Goal: Find specific page/section

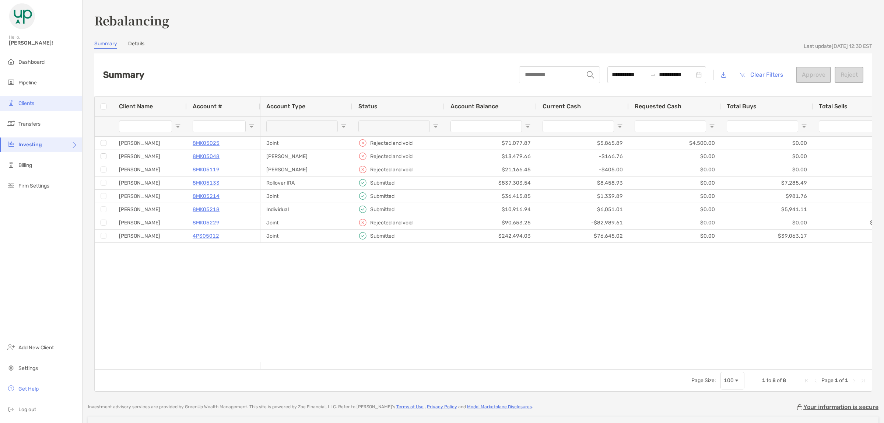
click at [28, 105] on span "Clients" at bounding box center [26, 103] width 16 height 6
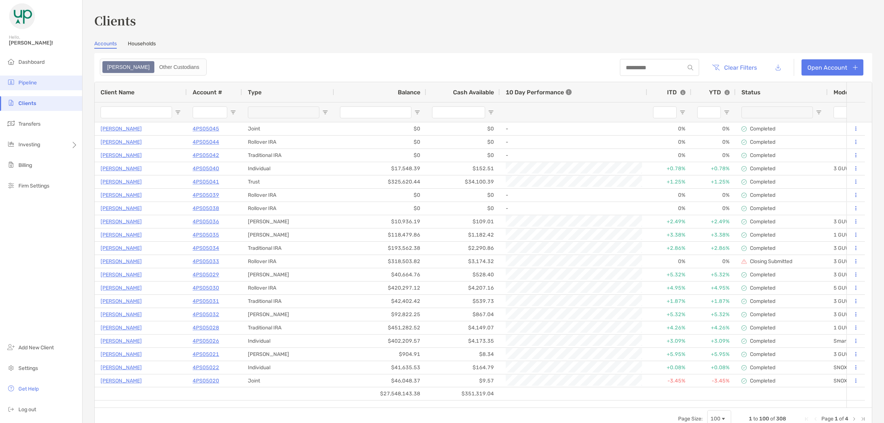
click at [37, 78] on li "Pipeline" at bounding box center [41, 83] width 82 height 15
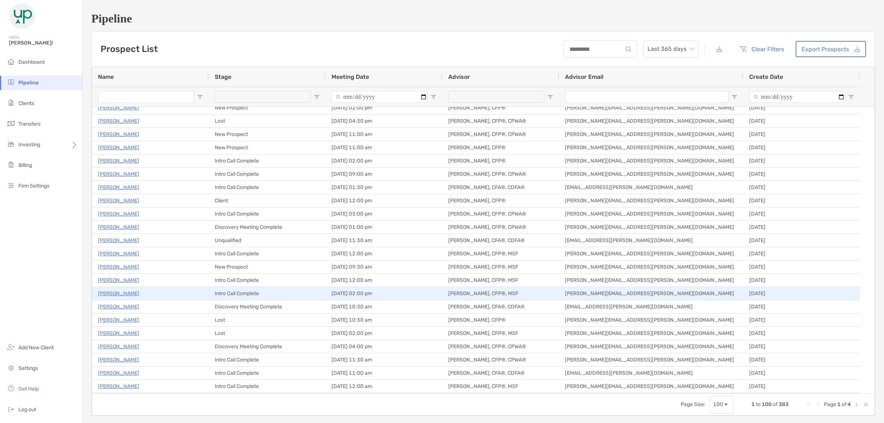
scroll to position [184, 0]
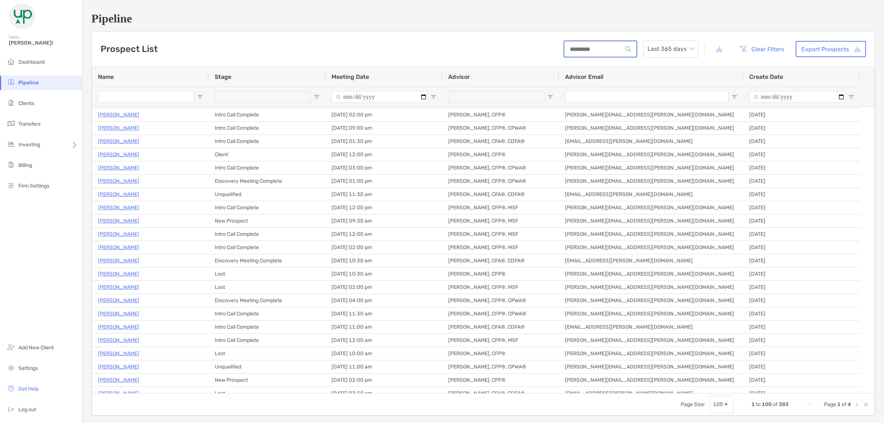
click at [581, 48] on input at bounding box center [593, 49] width 58 height 6
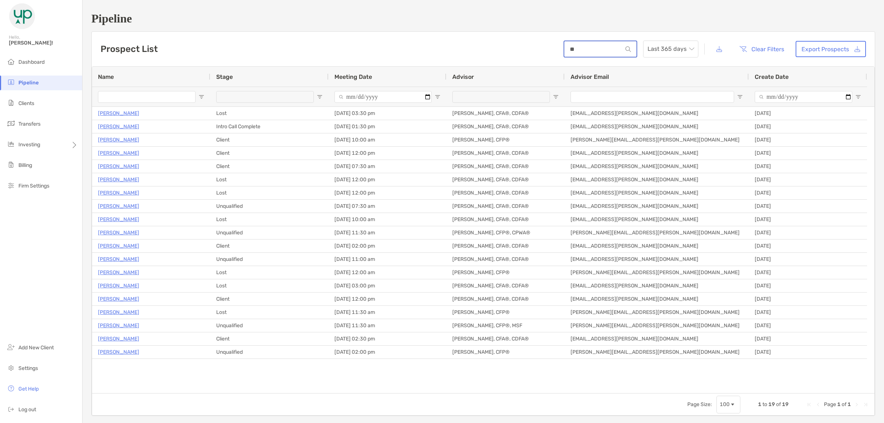
scroll to position [0, 0]
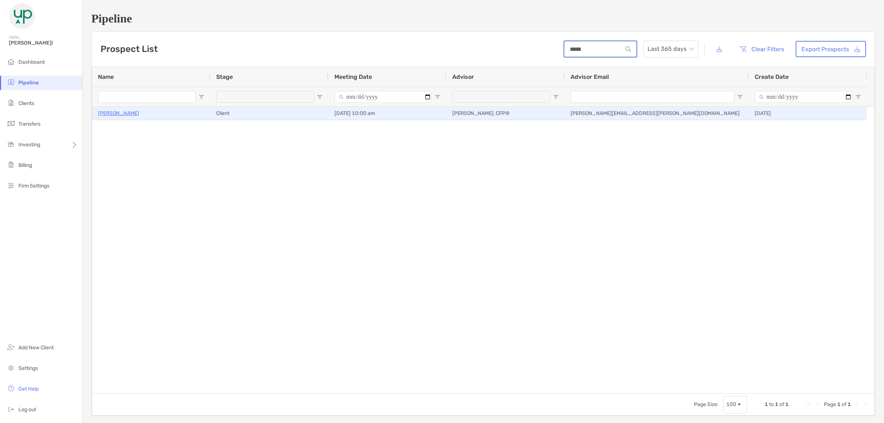
type input "*****"
click at [132, 115] on p "[PERSON_NAME]" at bounding box center [118, 113] width 41 height 9
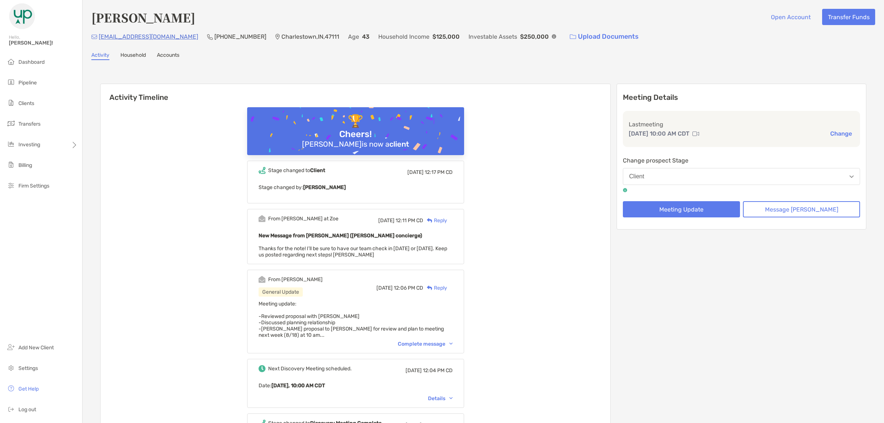
click at [275, 35] on img at bounding box center [277, 37] width 5 height 6
drag, startPoint x: 266, startPoint y: 37, endPoint x: 299, endPoint y: 37, distance: 33.1
click at [299, 37] on p "Charlestown , IN , 47111" at bounding box center [310, 36] width 58 height 9
copy p "Charlestown"
